Goal: Task Accomplishment & Management: Manage account settings

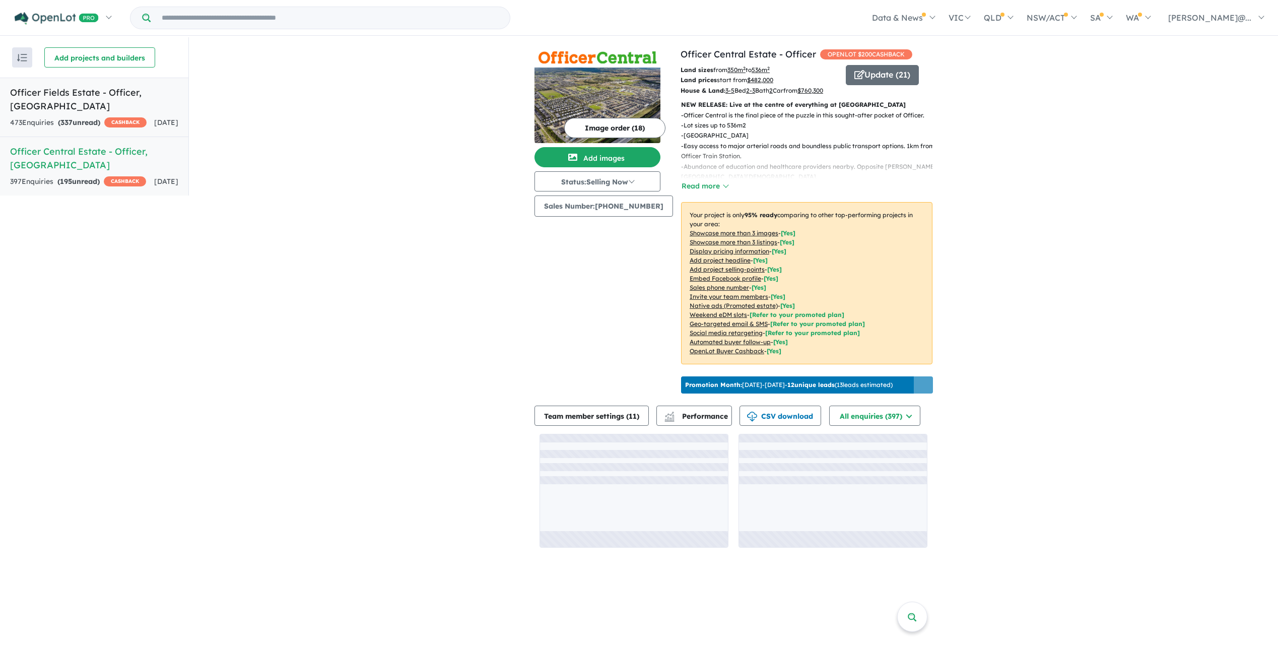
click at [139, 124] on div "473 Enquir ies ( 337 unread) CASHBACK" at bounding box center [78, 123] width 136 height 12
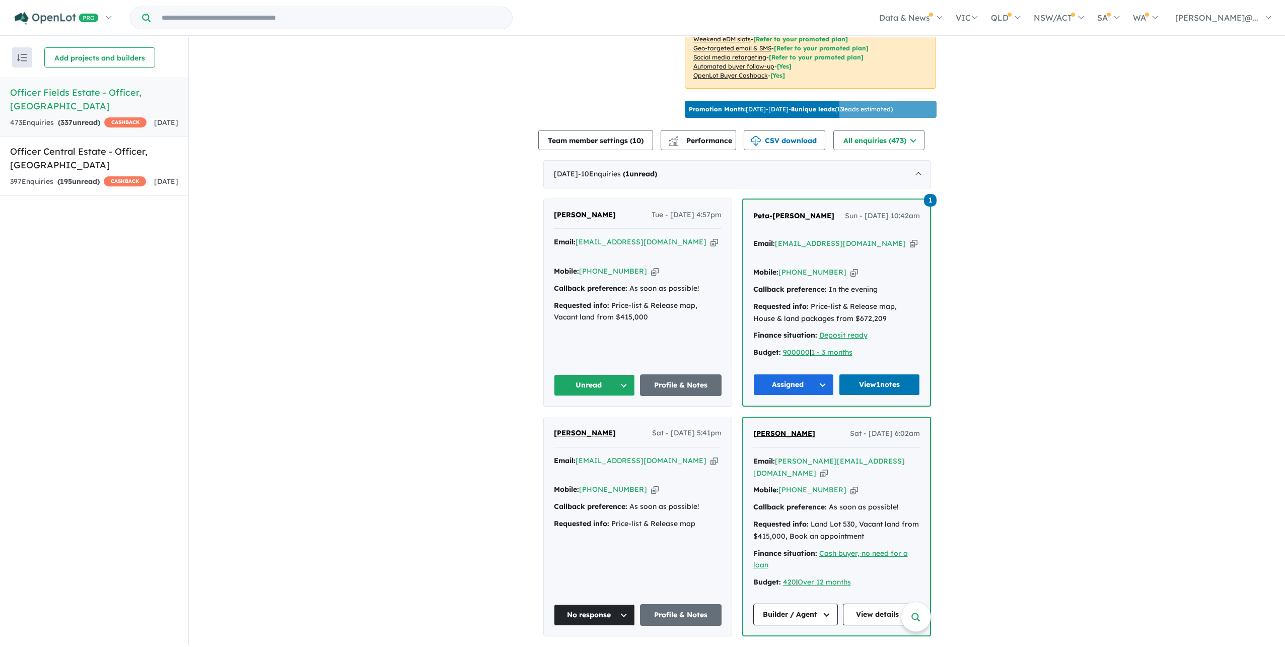
scroll to position [292, 0]
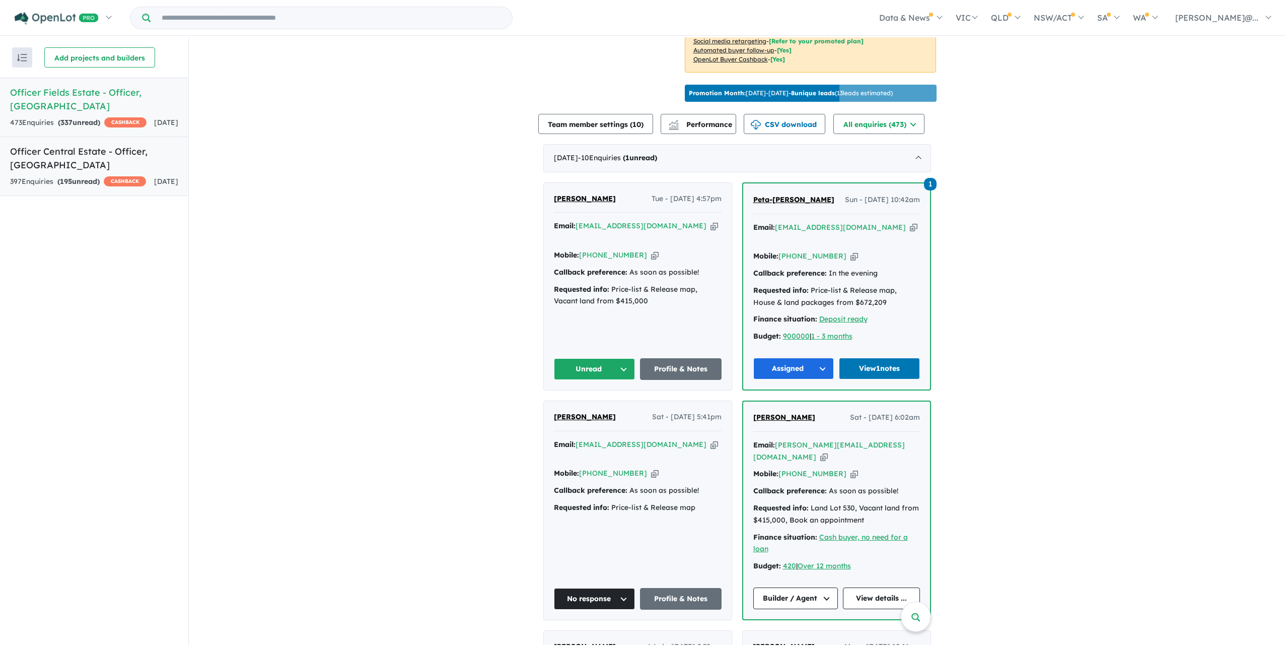
click at [121, 188] on div "397 Enquir ies ( 195 unread) CASHBACK" at bounding box center [78, 182] width 136 height 12
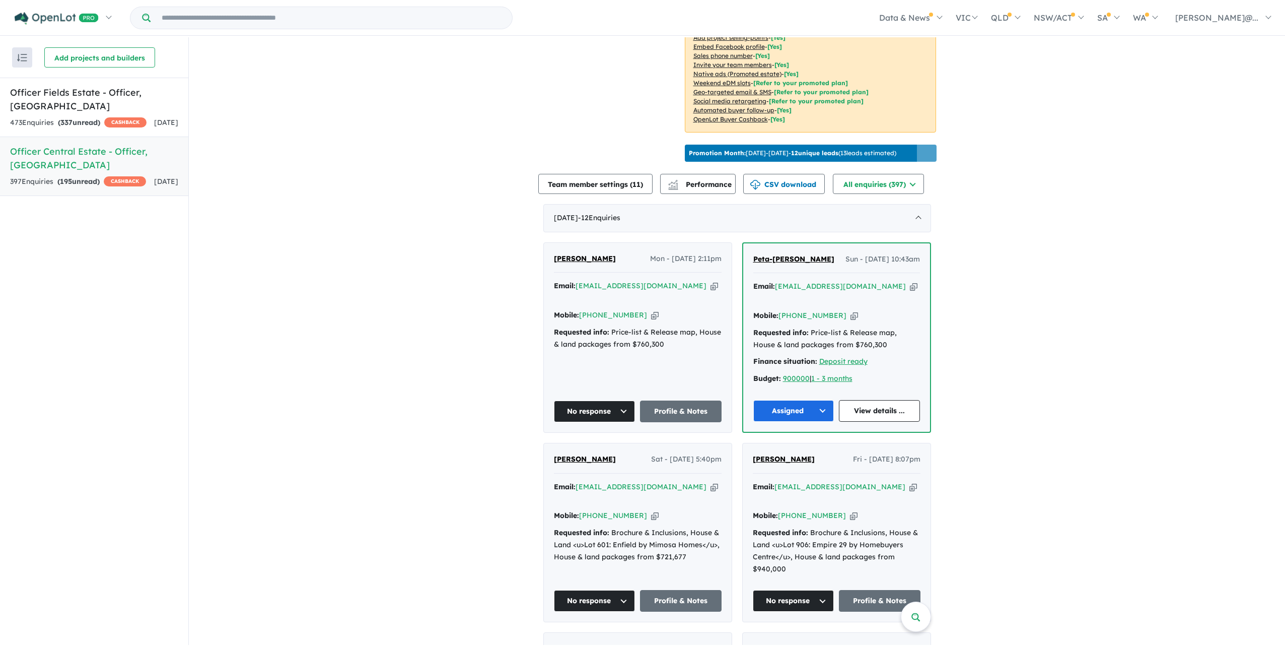
scroll to position [342, 0]
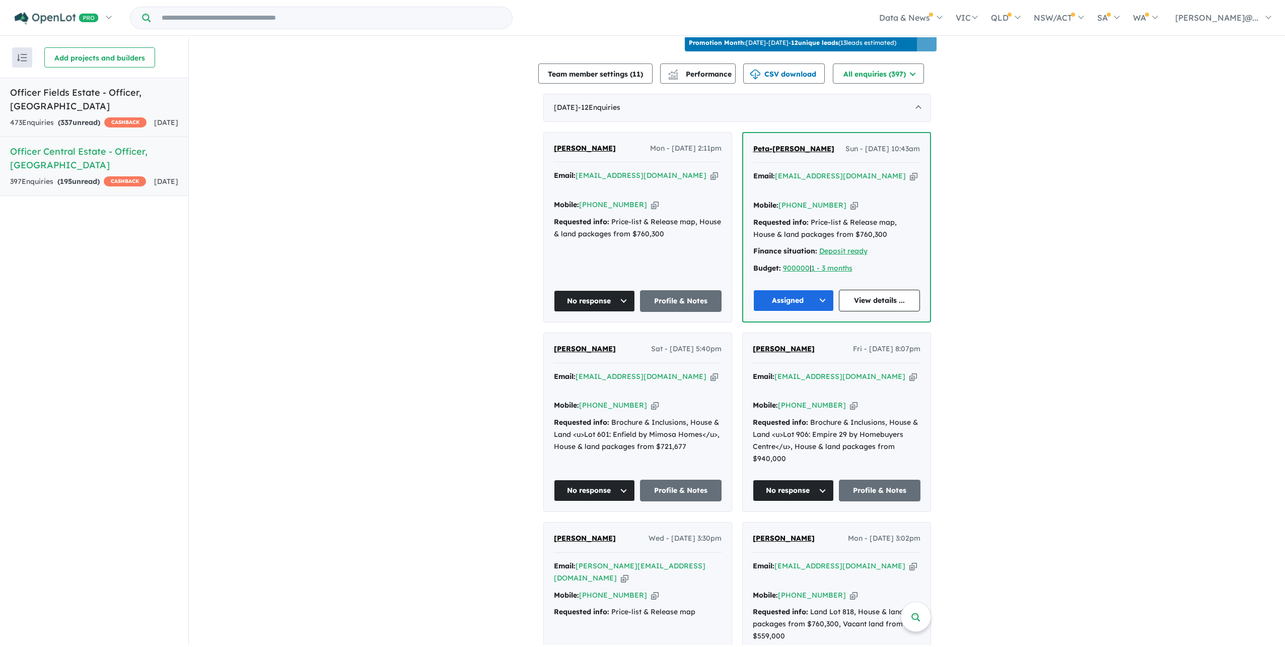
click at [145, 135] on link "Officer Fields Estate - Officer , VIC 473 Enquir ies ( 337 unread) CASHBACK 1 d…" at bounding box center [94, 107] width 188 height 59
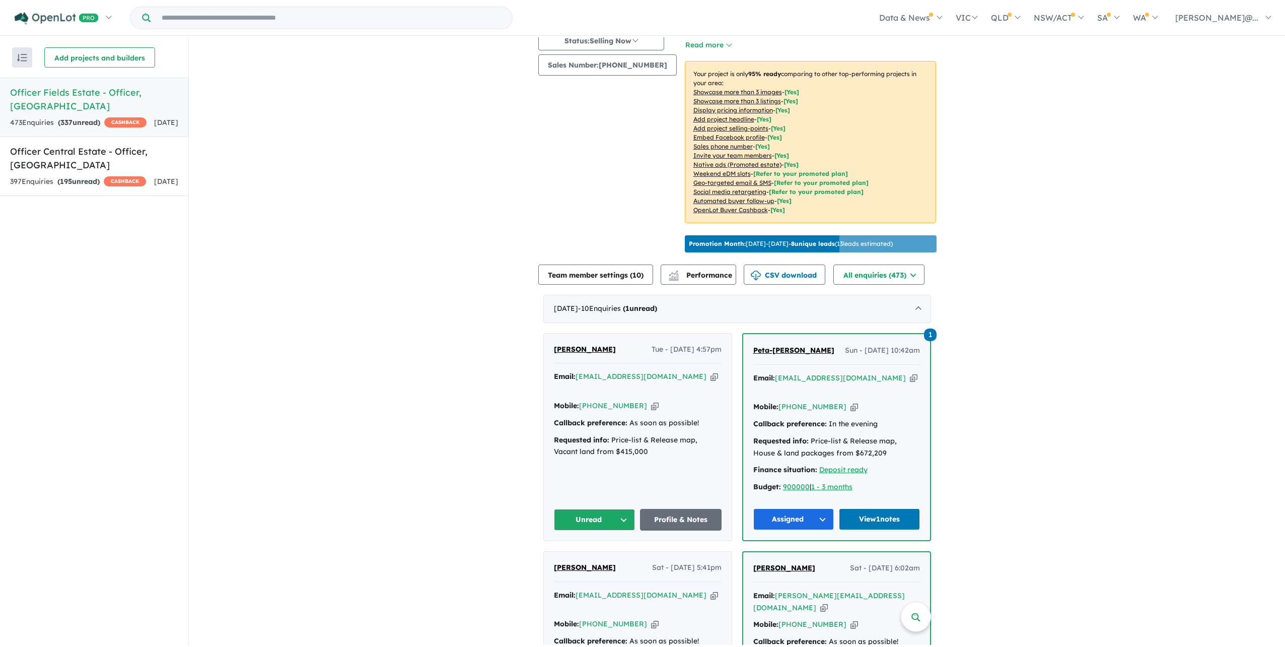
scroll to position [191, 0]
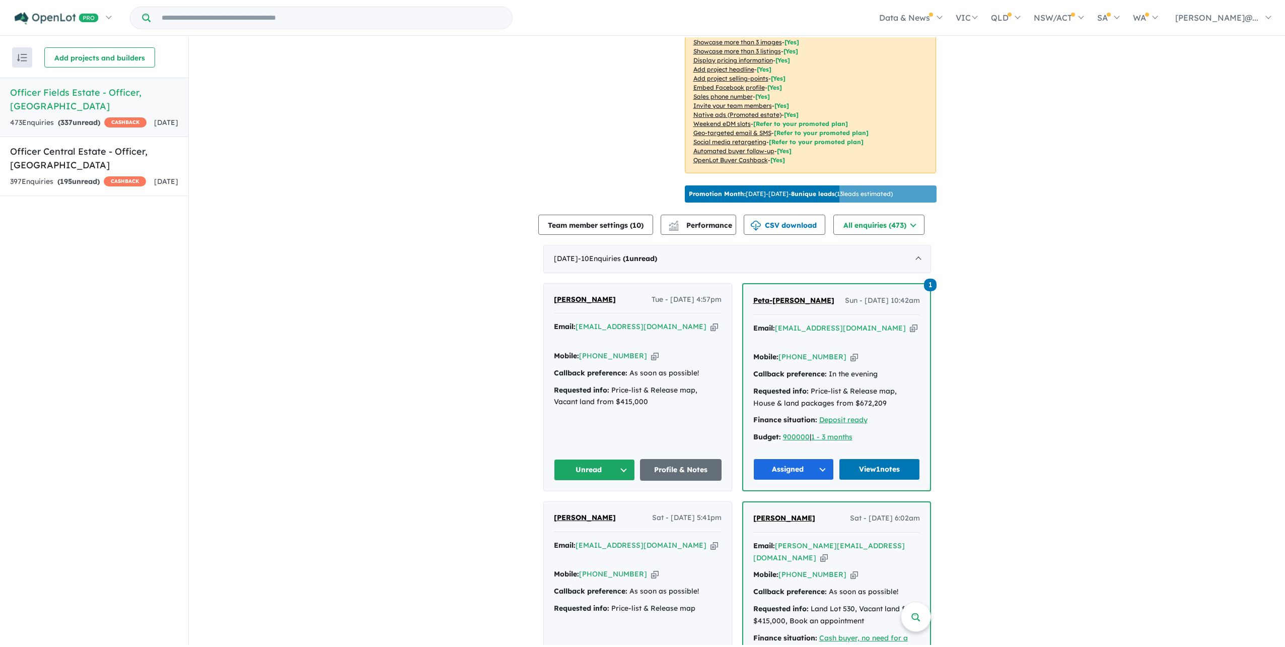
click at [652, 361] on icon "button" at bounding box center [655, 355] width 8 height 11
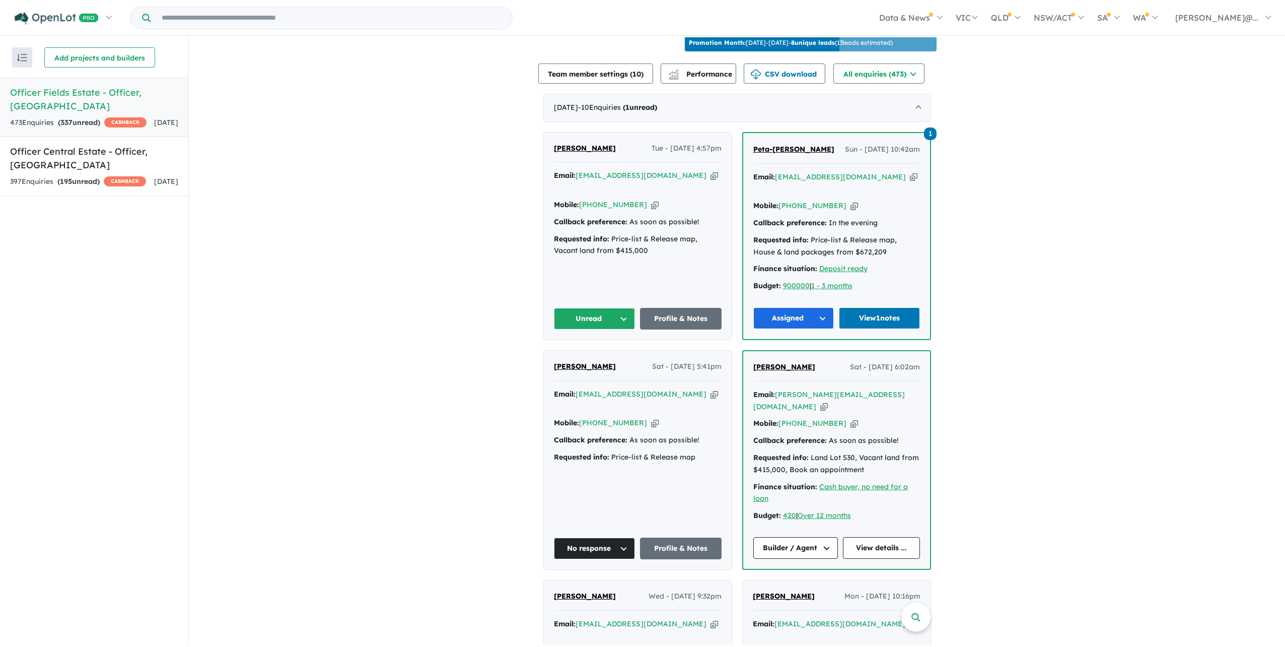
click at [612, 329] on button "Unread" at bounding box center [595, 319] width 82 height 22
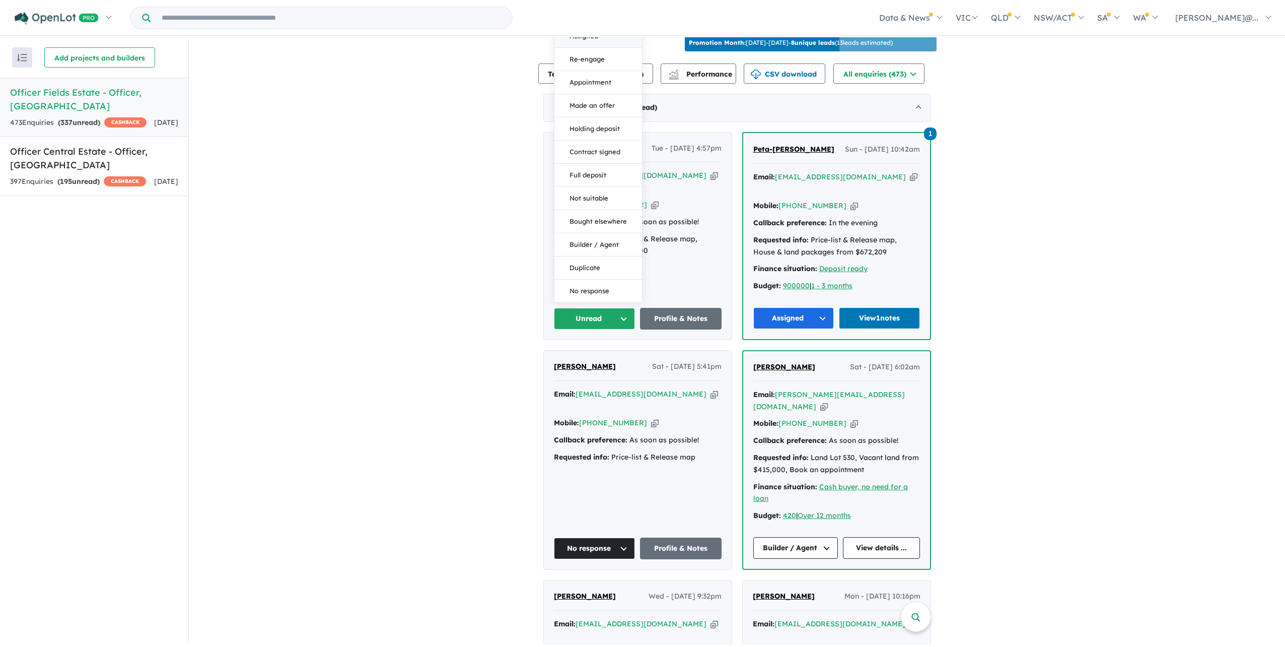
click at [596, 48] on button "Assigned" at bounding box center [598, 36] width 88 height 23
